Goal: Information Seeking & Learning: Check status

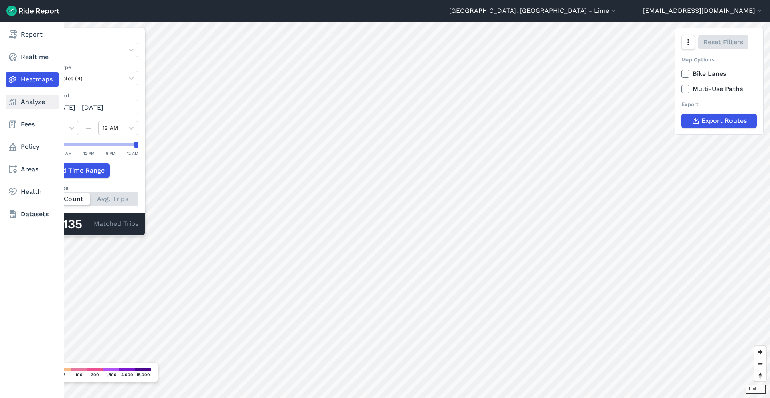
click at [26, 103] on link "Analyze" at bounding box center [32, 102] width 53 height 14
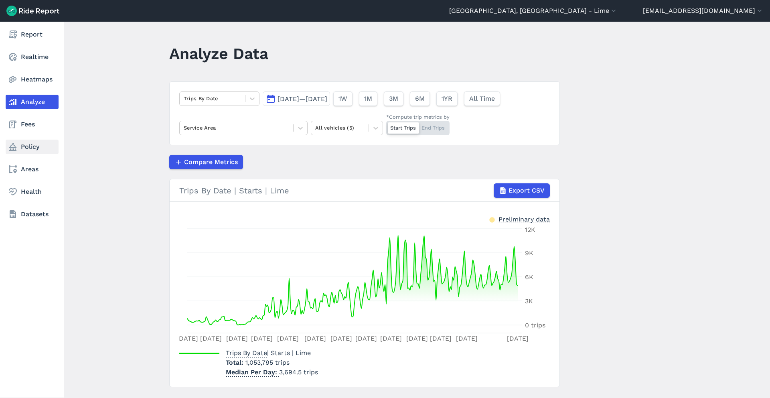
click at [33, 150] on link "Policy" at bounding box center [32, 147] width 53 height 14
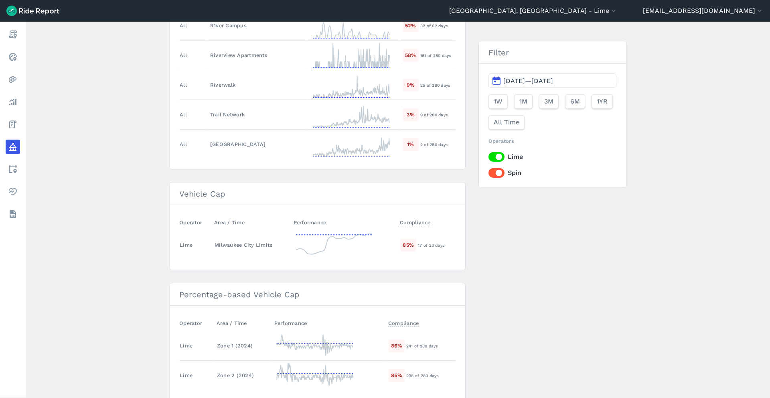
scroll to position [860, 0]
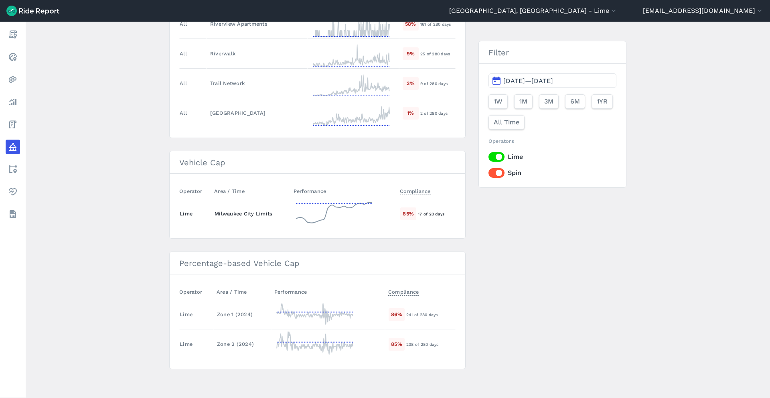
click at [276, 210] on div "Milwaukee City Limits" at bounding box center [251, 214] width 72 height 8
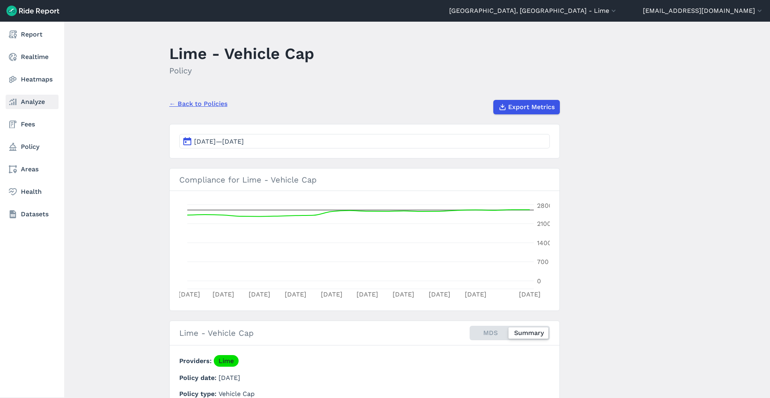
click at [36, 99] on link "Analyze" at bounding box center [32, 102] width 53 height 14
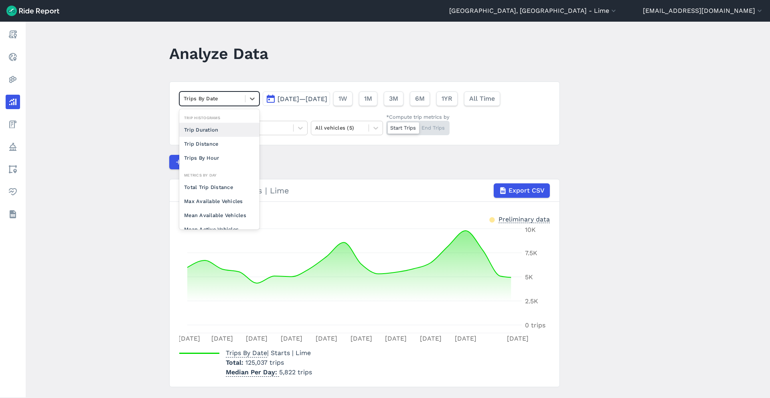
click at [224, 93] on div "Trips By Date" at bounding box center [212, 98] width 65 height 12
click at [250, 73] on main "Analyze Data option Trip Duration focused, 0 of 2. 10 results available. Use Up…" at bounding box center [398, 210] width 744 height 376
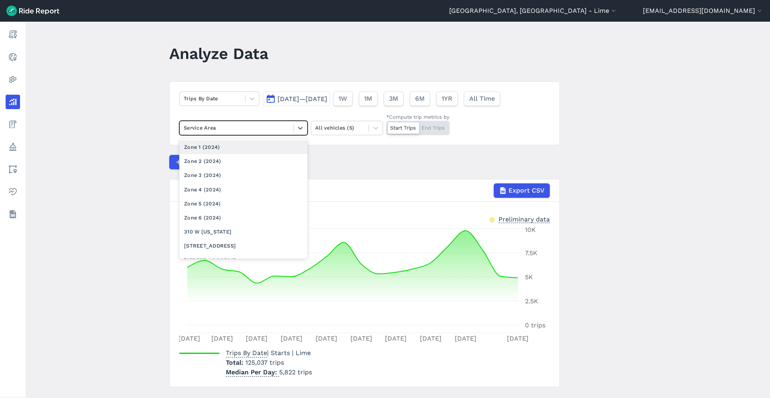
click at [256, 130] on div at bounding box center [236, 127] width 105 height 9
click at [235, 251] on div "Milwaukee City Limits" at bounding box center [243, 258] width 128 height 14
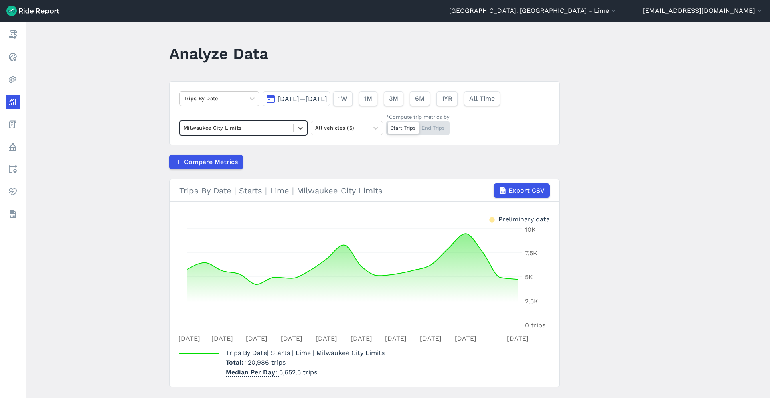
click at [327, 100] on span "[DATE]—[DATE]" at bounding box center [303, 99] width 50 height 8
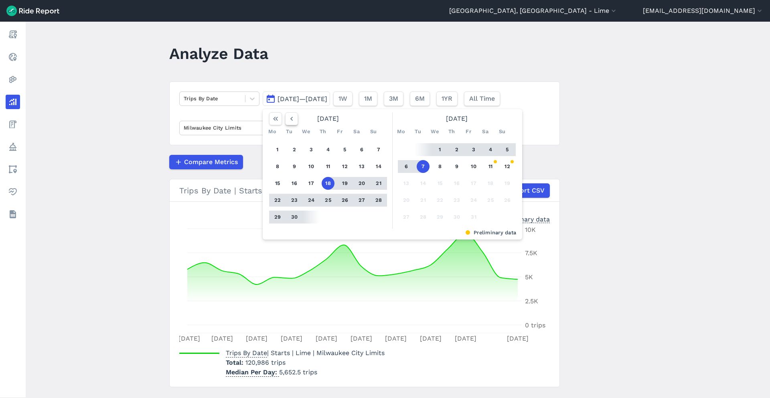
click at [293, 122] on icon "button" at bounding box center [292, 119] width 8 height 8
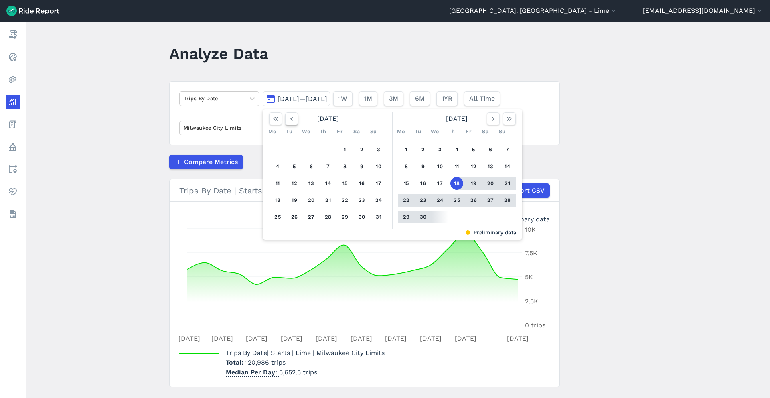
click at [293, 122] on icon "button" at bounding box center [292, 119] width 8 height 8
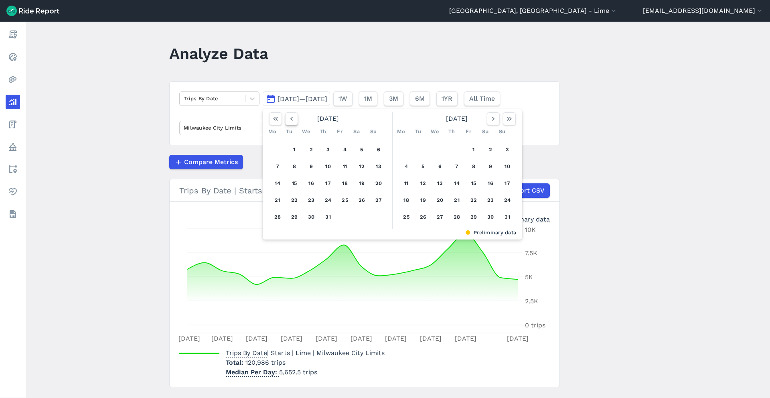
click at [293, 122] on icon "button" at bounding box center [292, 119] width 8 height 8
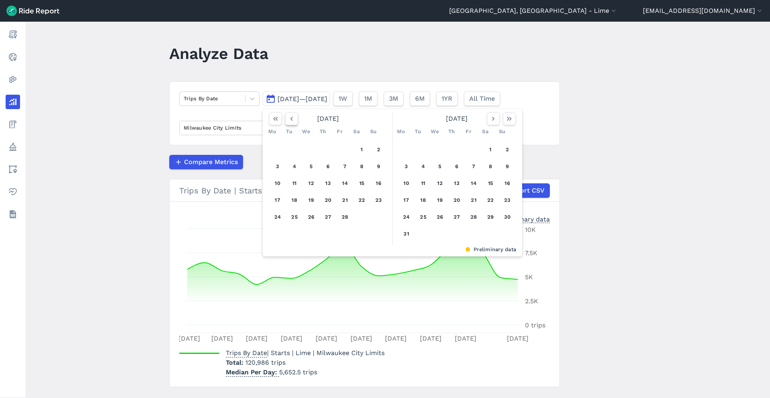
click at [293, 122] on icon "button" at bounding box center [292, 119] width 8 height 8
click at [311, 146] on button "1" at bounding box center [311, 149] width 13 height 13
click at [506, 122] on icon "button" at bounding box center [509, 119] width 8 height 8
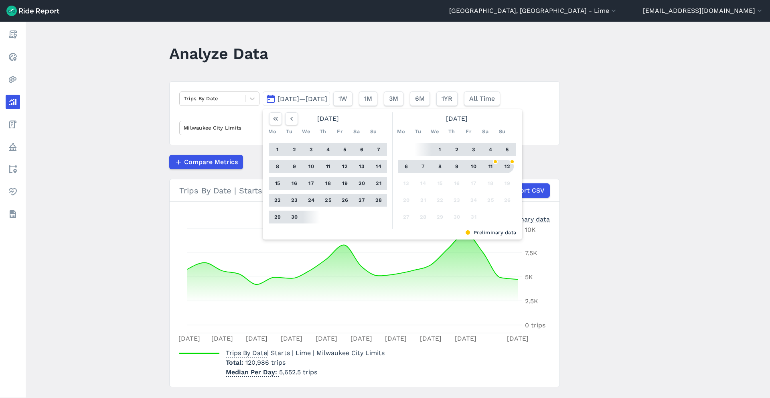
click at [509, 167] on button "12" at bounding box center [507, 166] width 13 height 13
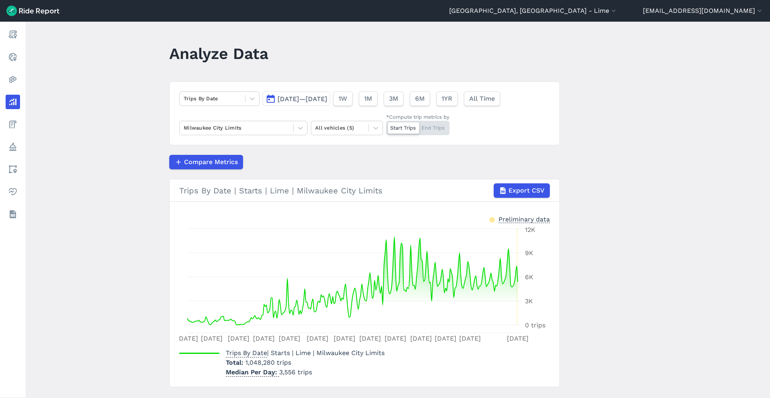
click at [318, 99] on span "[DATE]—[DATE]" at bounding box center [303, 99] width 50 height 8
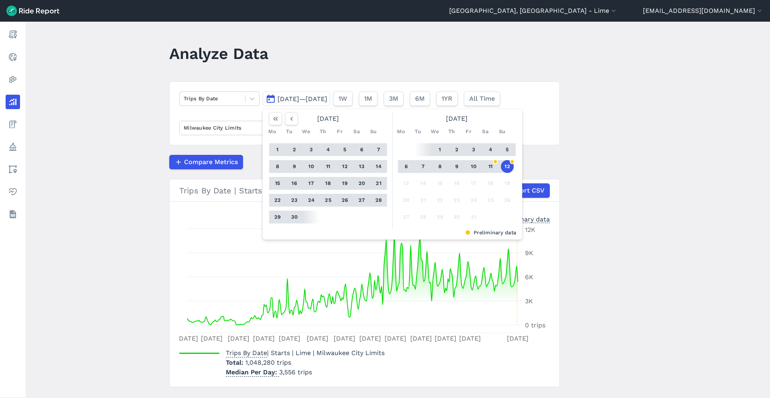
click at [296, 218] on button "30" at bounding box center [294, 217] width 13 height 13
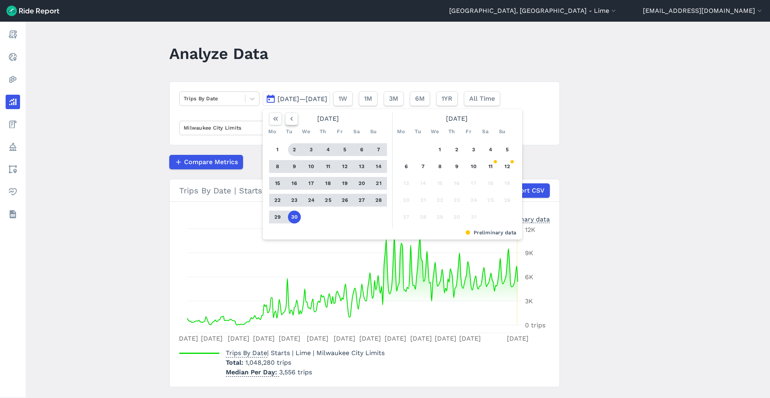
click at [287, 113] on button "button" at bounding box center [291, 118] width 13 height 13
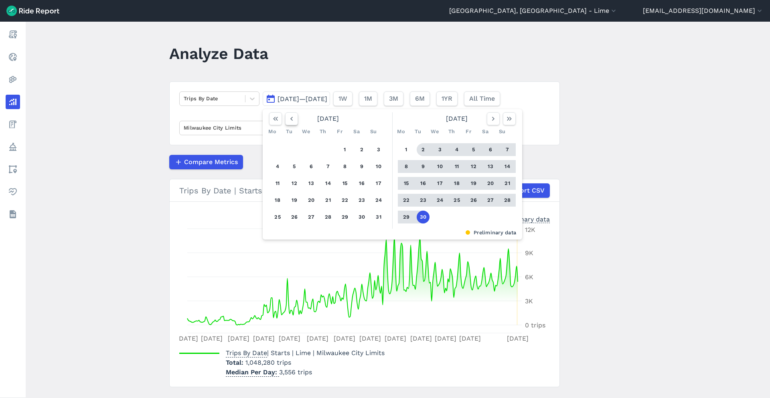
click at [288, 115] on icon "button" at bounding box center [292, 119] width 8 height 8
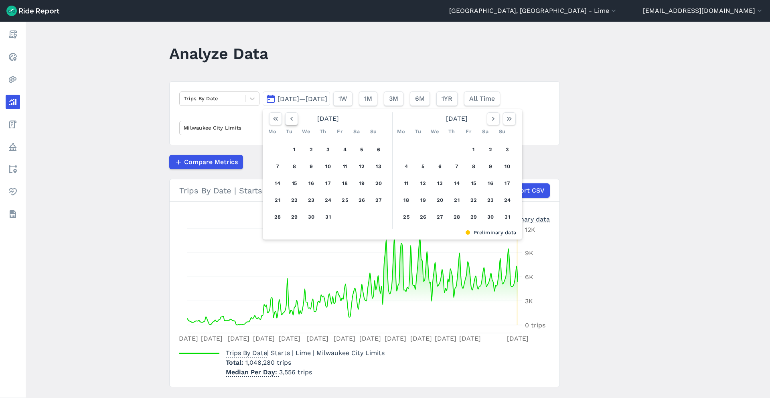
click at [288, 115] on icon "button" at bounding box center [292, 119] width 8 height 8
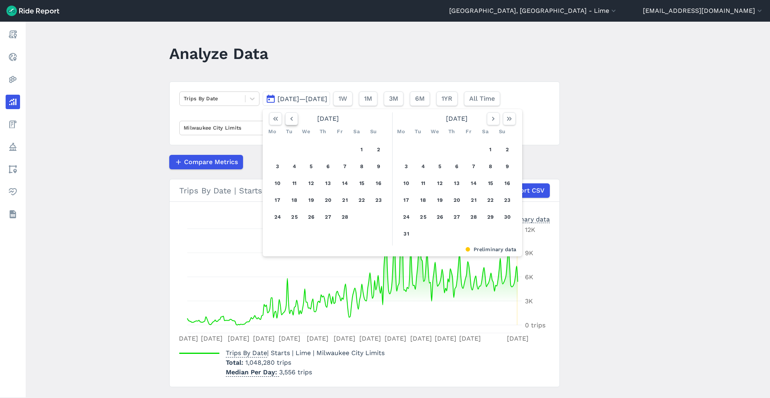
click at [288, 115] on icon "button" at bounding box center [292, 119] width 8 height 8
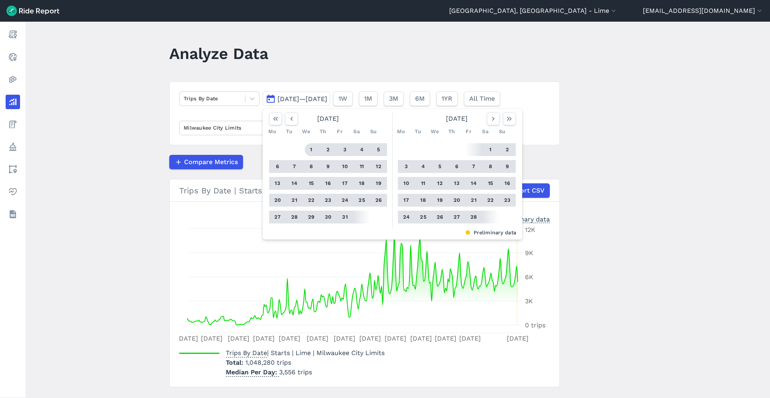
click at [310, 144] on button "1" at bounding box center [311, 149] width 13 height 13
